Goal: Find specific page/section: Find specific page/section

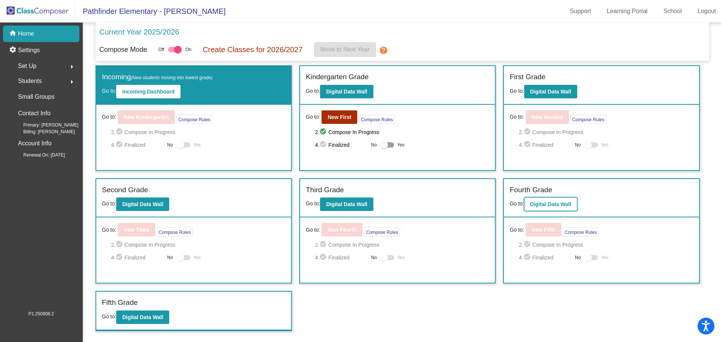
click at [568, 205] on b "Digital Data Wall" at bounding box center [550, 204] width 41 height 6
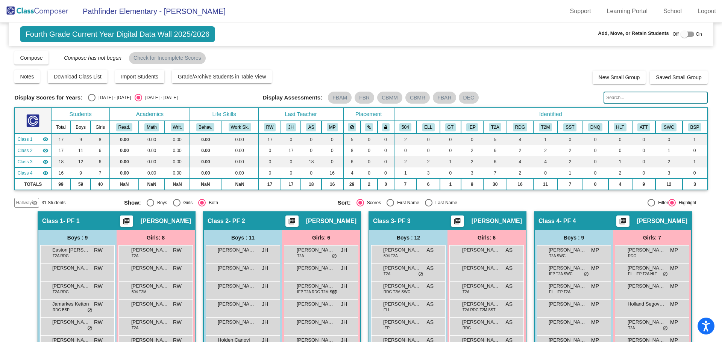
click at [620, 100] on input "text" at bounding box center [655, 98] width 104 height 12
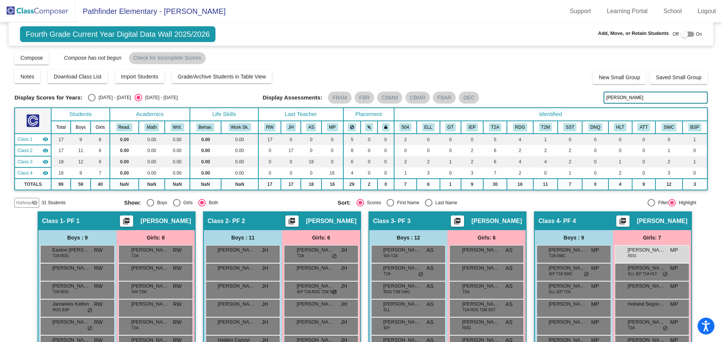
click at [675, 100] on input "[PERSON_NAME]" at bounding box center [655, 98] width 104 height 12
type input "j"
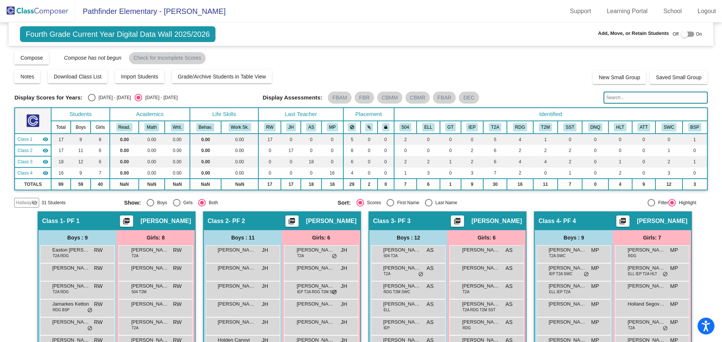
click at [24, 17] on img at bounding box center [37, 11] width 75 height 22
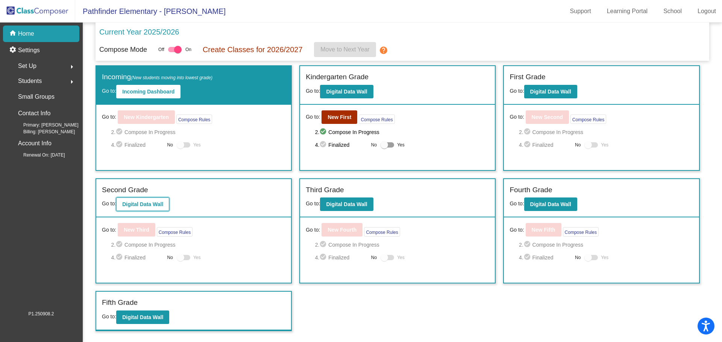
click at [147, 207] on b "Digital Data Wall" at bounding box center [142, 204] width 41 height 6
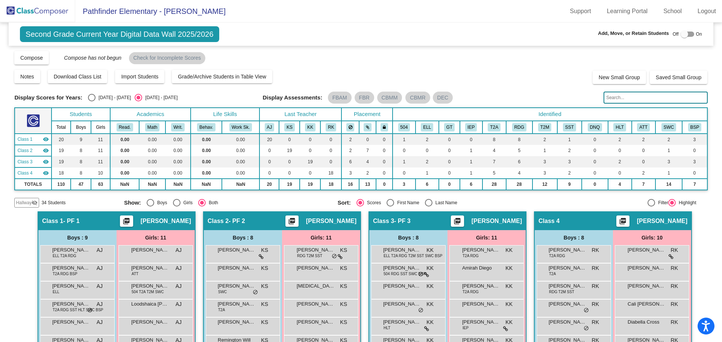
click at [623, 92] on input "text" at bounding box center [655, 98] width 104 height 12
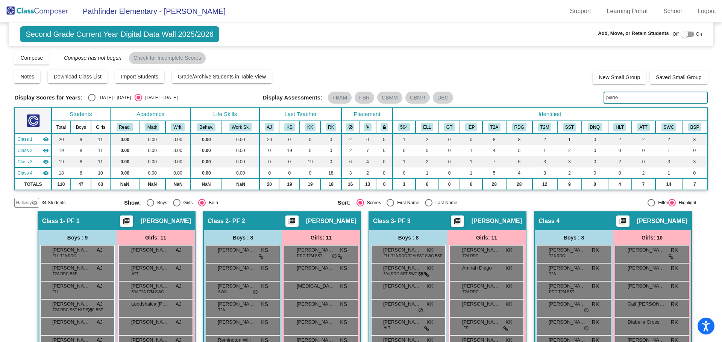
type input "pierre"
click at [40, 12] on img at bounding box center [37, 11] width 75 height 22
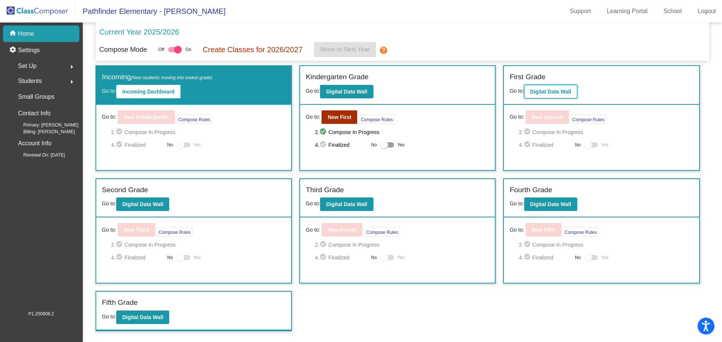
click at [544, 95] on button "Digital Data Wall" at bounding box center [550, 92] width 53 height 14
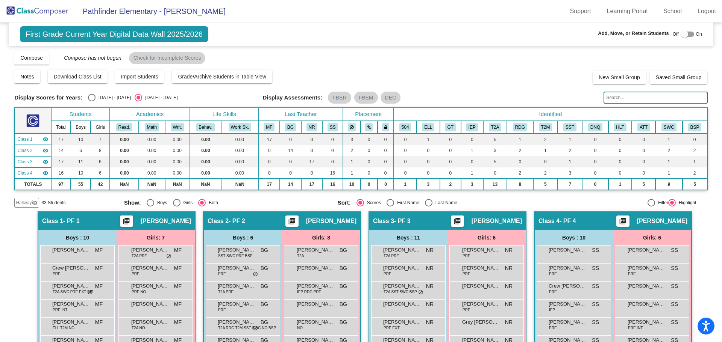
click at [622, 98] on input "text" at bounding box center [655, 98] width 104 height 12
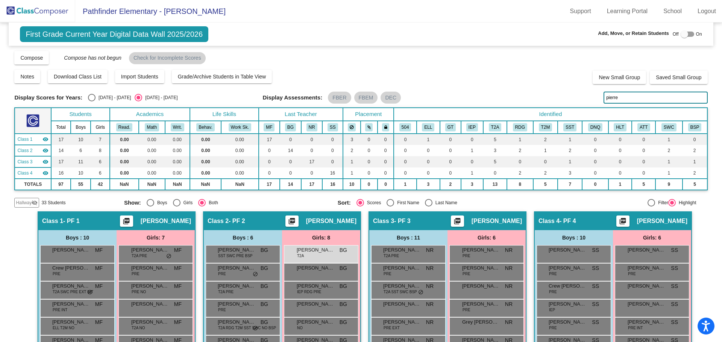
type input "pierre"
